Goal: Transaction & Acquisition: Purchase product/service

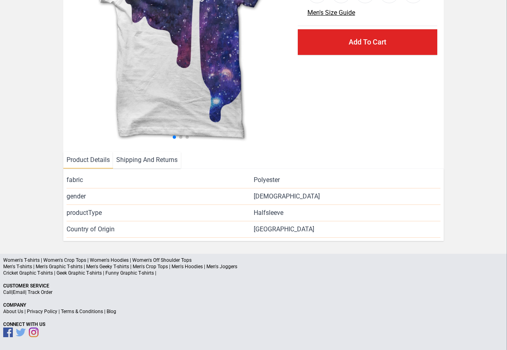
scroll to position [117, 0]
